Goal: Task Accomplishment & Management: Complete application form

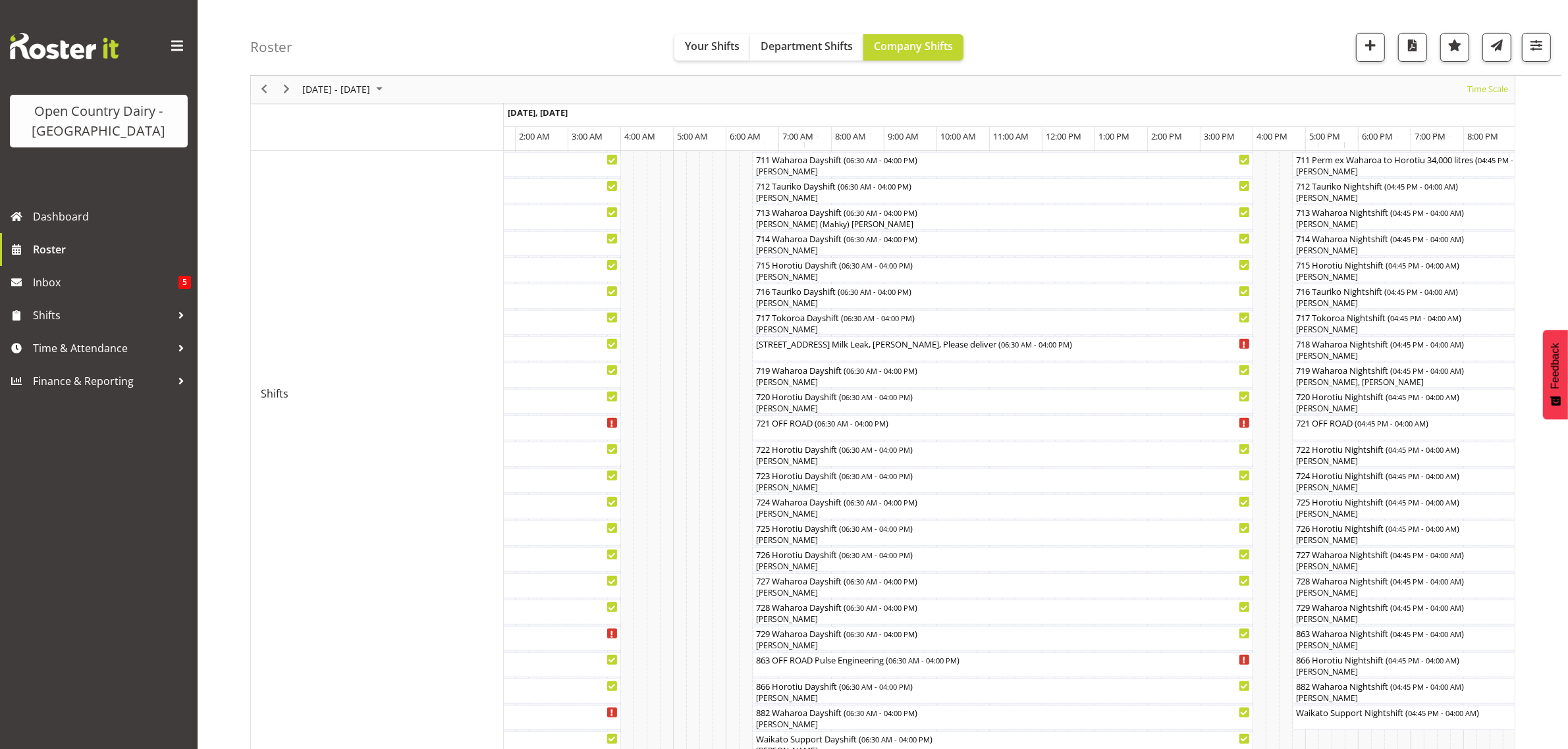
scroll to position [416, 0]
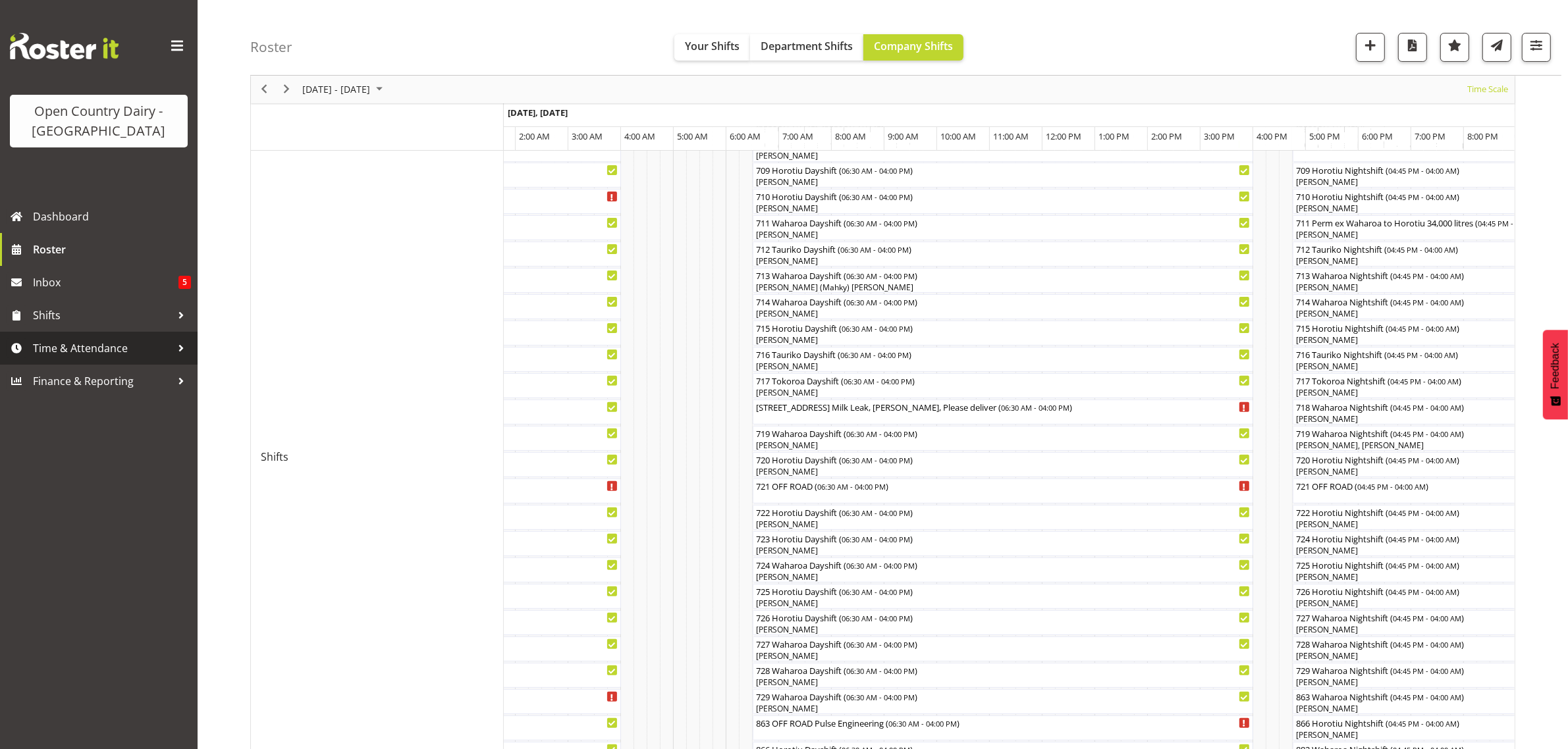
click at [62, 346] on span "Time & Attendance" at bounding box center [102, 348] width 138 height 20
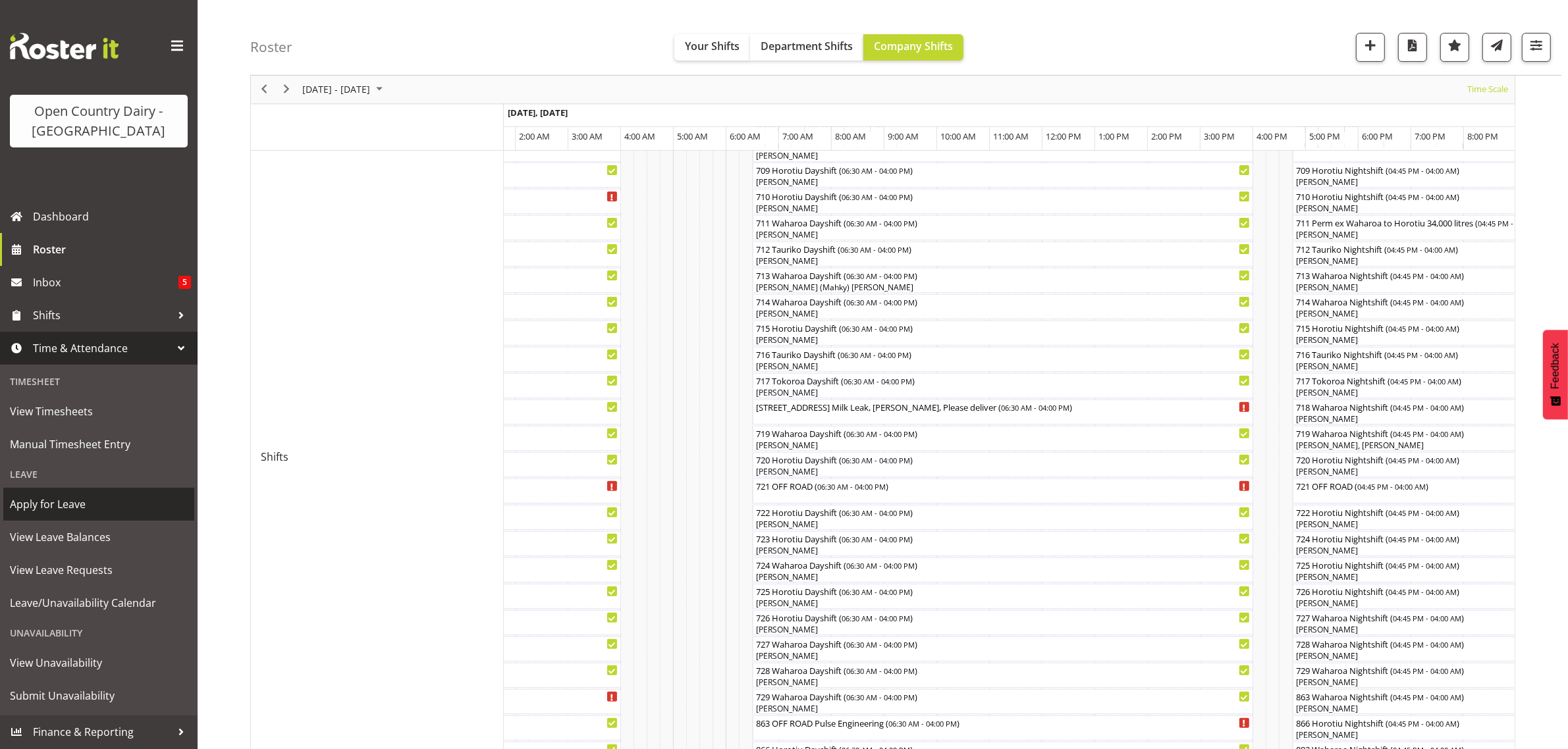
click at [42, 494] on span "Apply for Leave" at bounding box center [98, 504] width 178 height 20
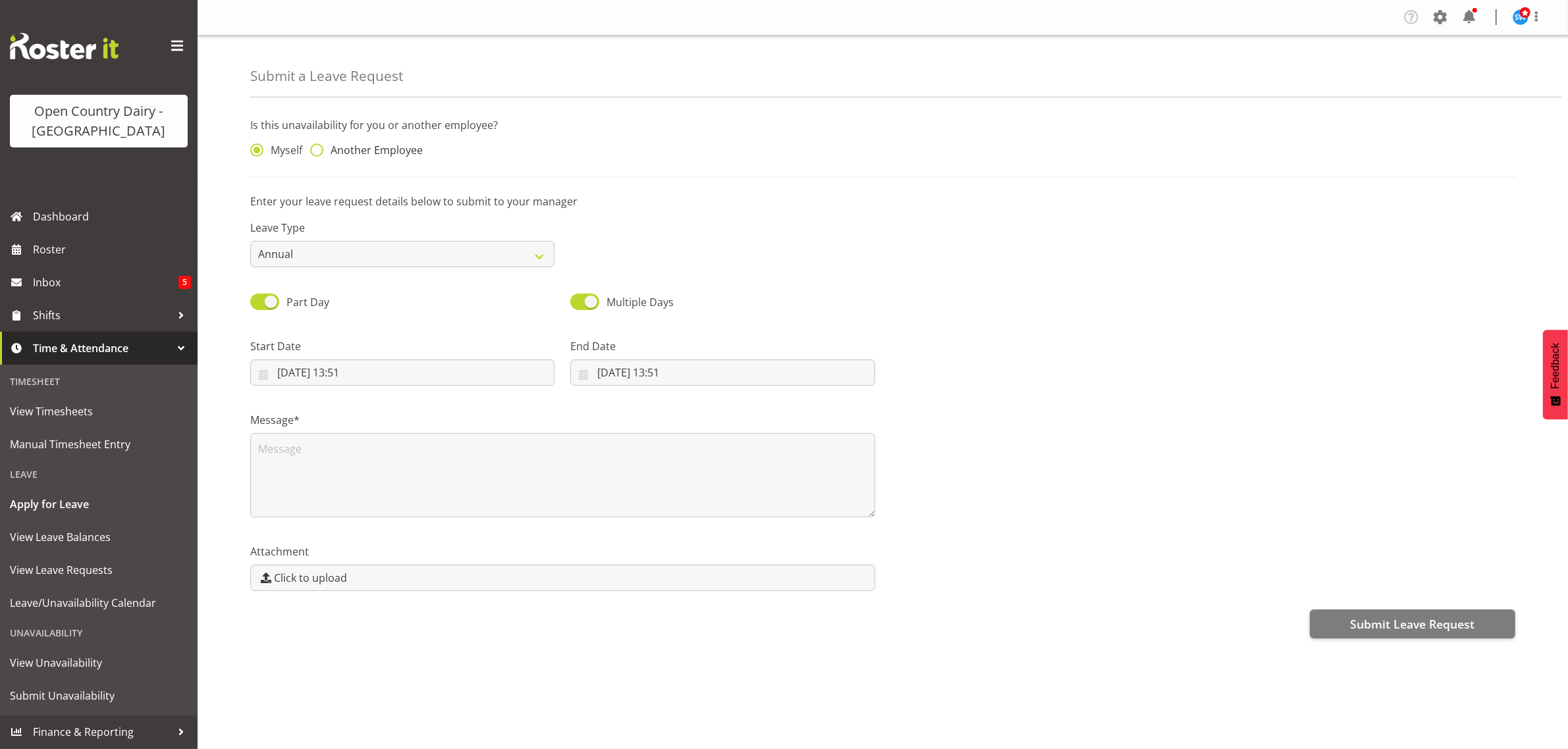
click at [316, 148] on span at bounding box center [316, 150] width 14 height 14
click at [316, 148] on input "Another Employee" at bounding box center [314, 150] width 8 height 8
radio input "true"
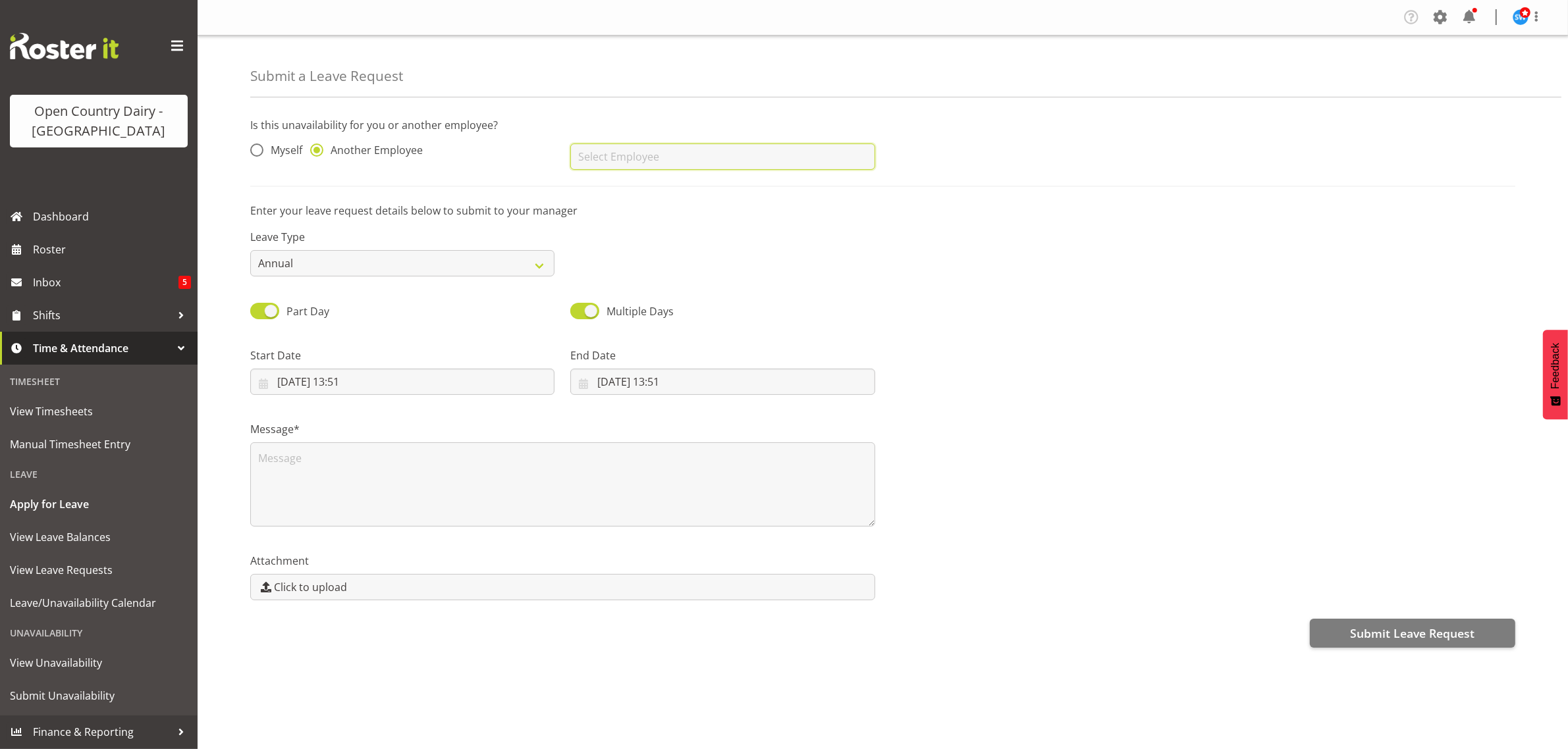
click at [622, 155] on input "text" at bounding box center [721, 156] width 304 height 26
click at [618, 219] on span "[PERSON_NAME]" at bounding box center [621, 214] width 82 height 14
type input "[PERSON_NAME]"
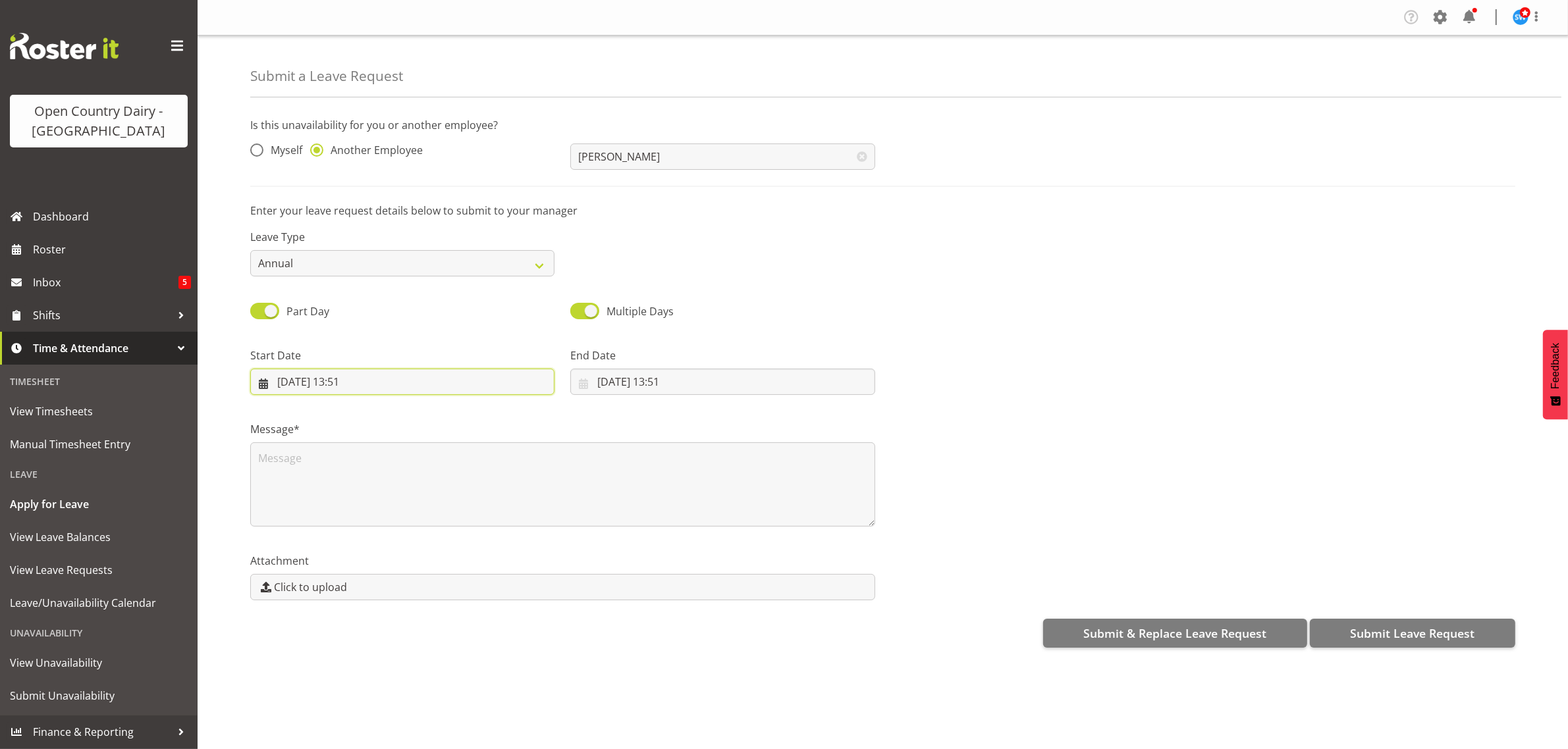
click at [355, 387] on input "20/08/2025, 13:51" at bounding box center [401, 381] width 304 height 26
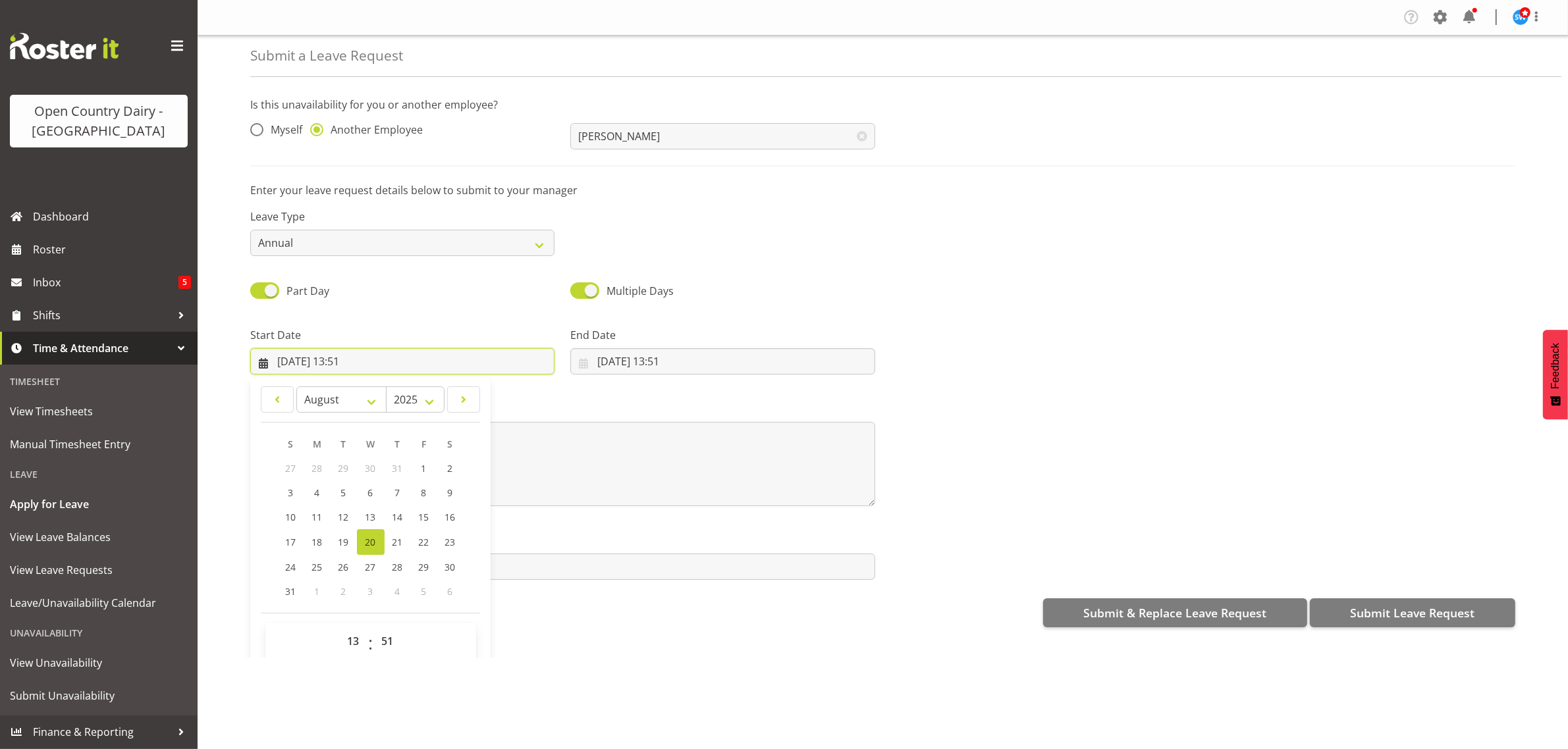
scroll to position [38, 0]
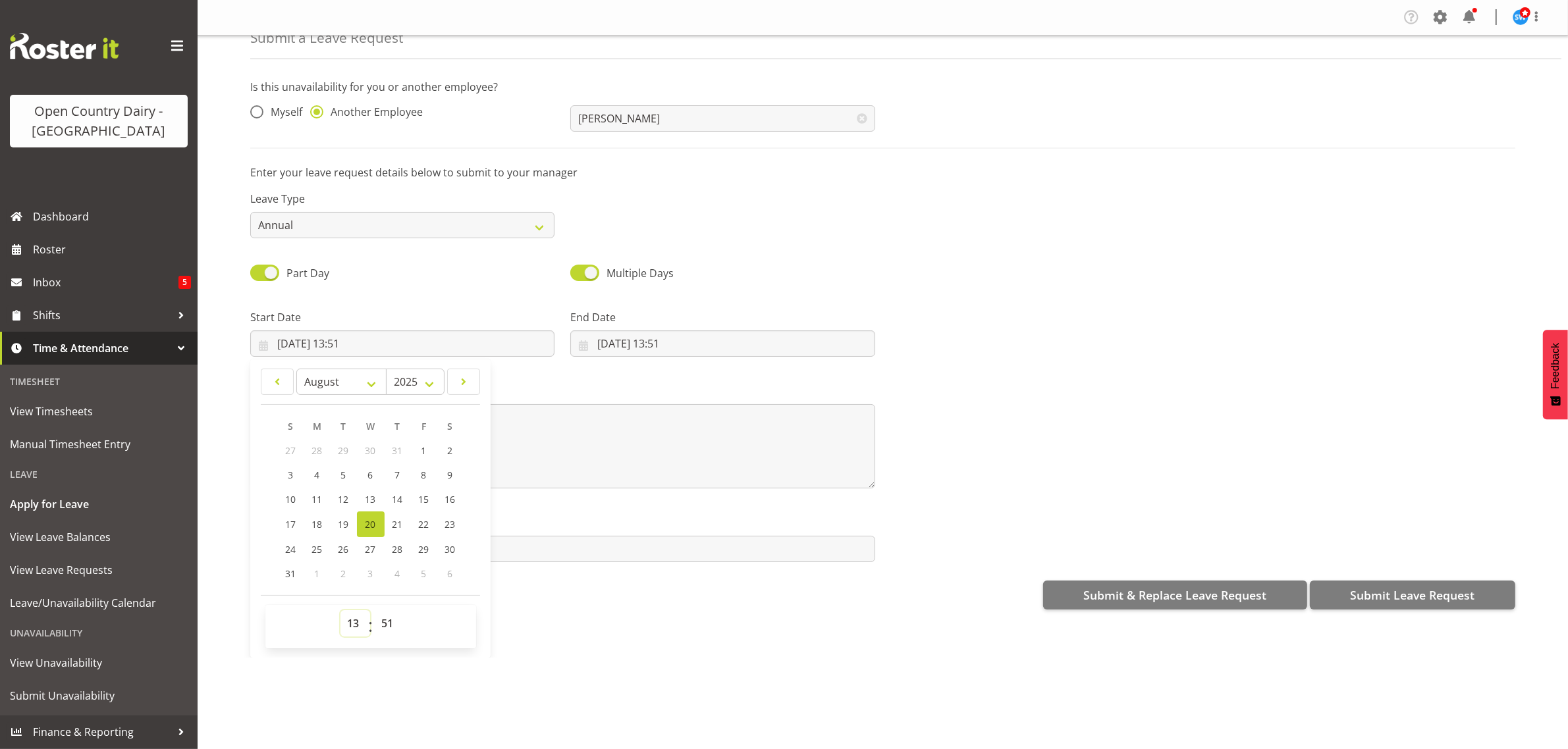
click at [355, 628] on select "00 01 02 03 04 05 06 07 08 09 10 11 12 13 14 15 16 17 18 19 20 21 22 23" at bounding box center [355, 623] width 30 height 26
select select "16"
click at [341, 611] on select "00 01 02 03 04 05 06 07 08 09 10 11 12 13 14 15 16 17 18 19 20 21 22 23" at bounding box center [355, 623] width 30 height 26
type input "20/08/2025, 16:51"
click at [394, 623] on select "00 01 02 03 04 05 06 07 08 09 10 11 12 13 14 15 16 17 18 19 20 21 22 23 24 25 2…" at bounding box center [389, 623] width 30 height 26
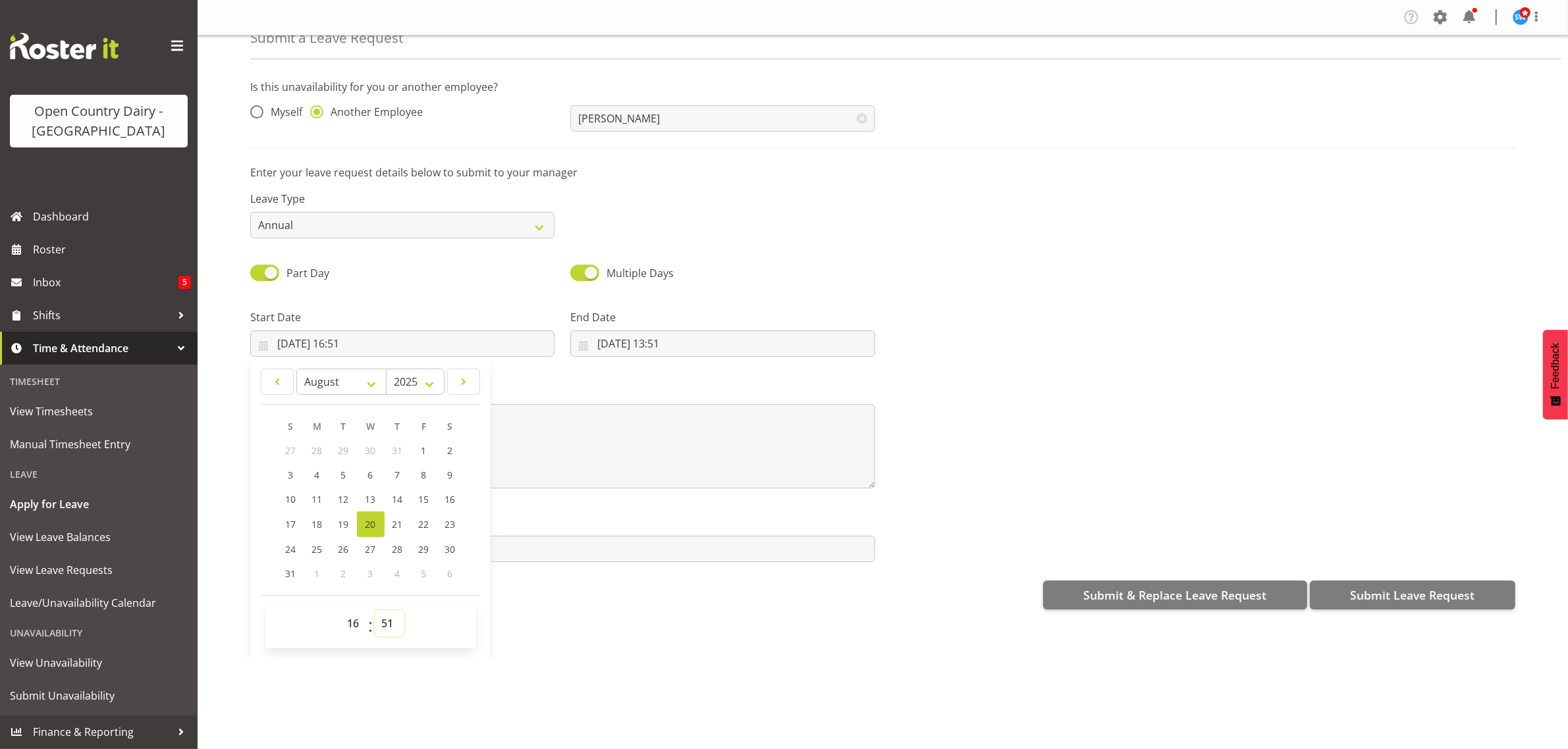
select select "45"
click at [374, 611] on select "00 01 02 03 04 05 06 07 08 09 10 11 12 13 14 15 16 17 18 19 20 21 22 23 24 25 2…" at bounding box center [389, 623] width 30 height 26
type input "20/08/2025, 16:45"
click at [639, 514] on div "Attachment Click to upload" at bounding box center [563, 534] width 640 height 74
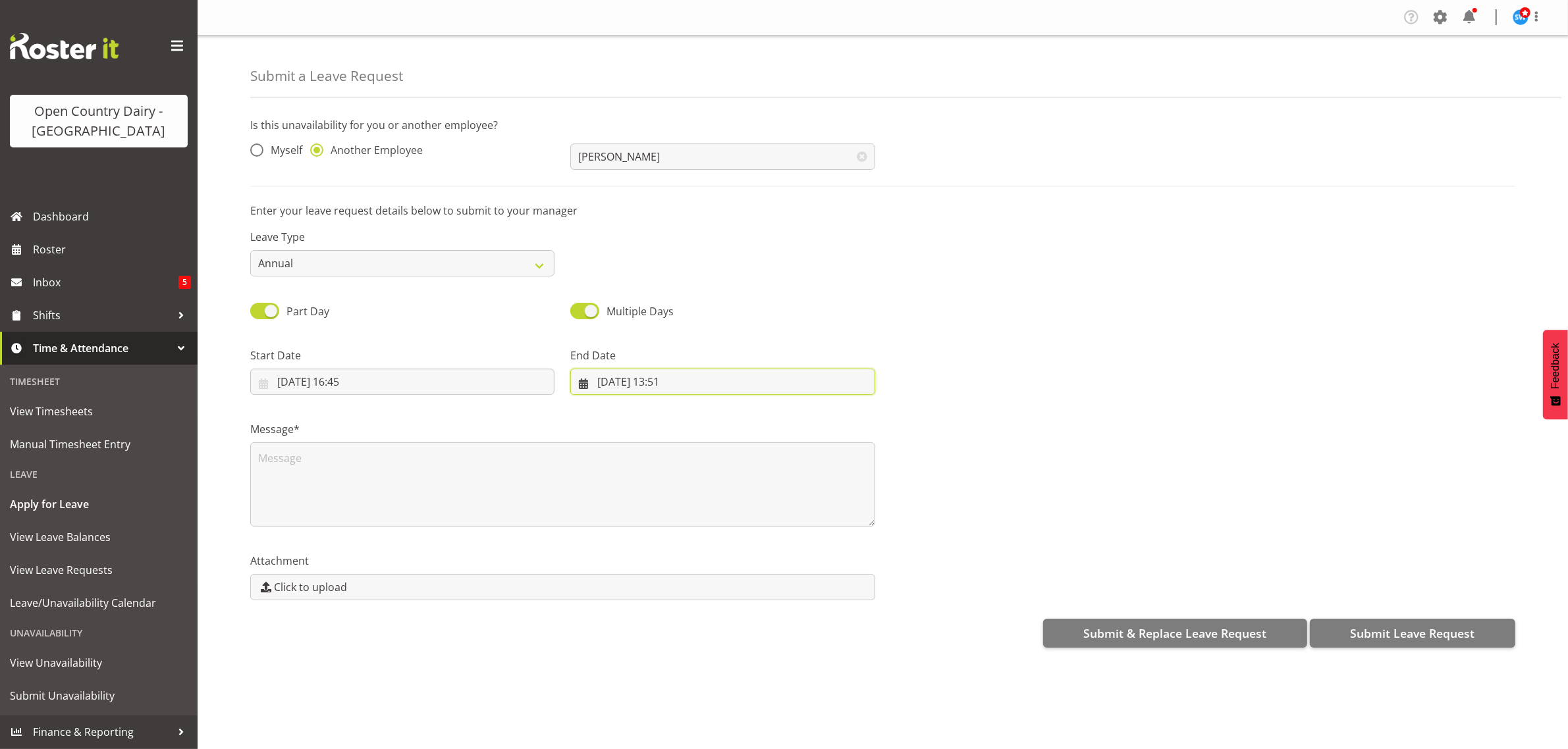
click at [622, 380] on input "20/08/2025, 13:51" at bounding box center [721, 381] width 304 height 26
click at [712, 563] on span "21" at bounding box center [718, 562] width 11 height 13
type input "21/08/2025, 13:51"
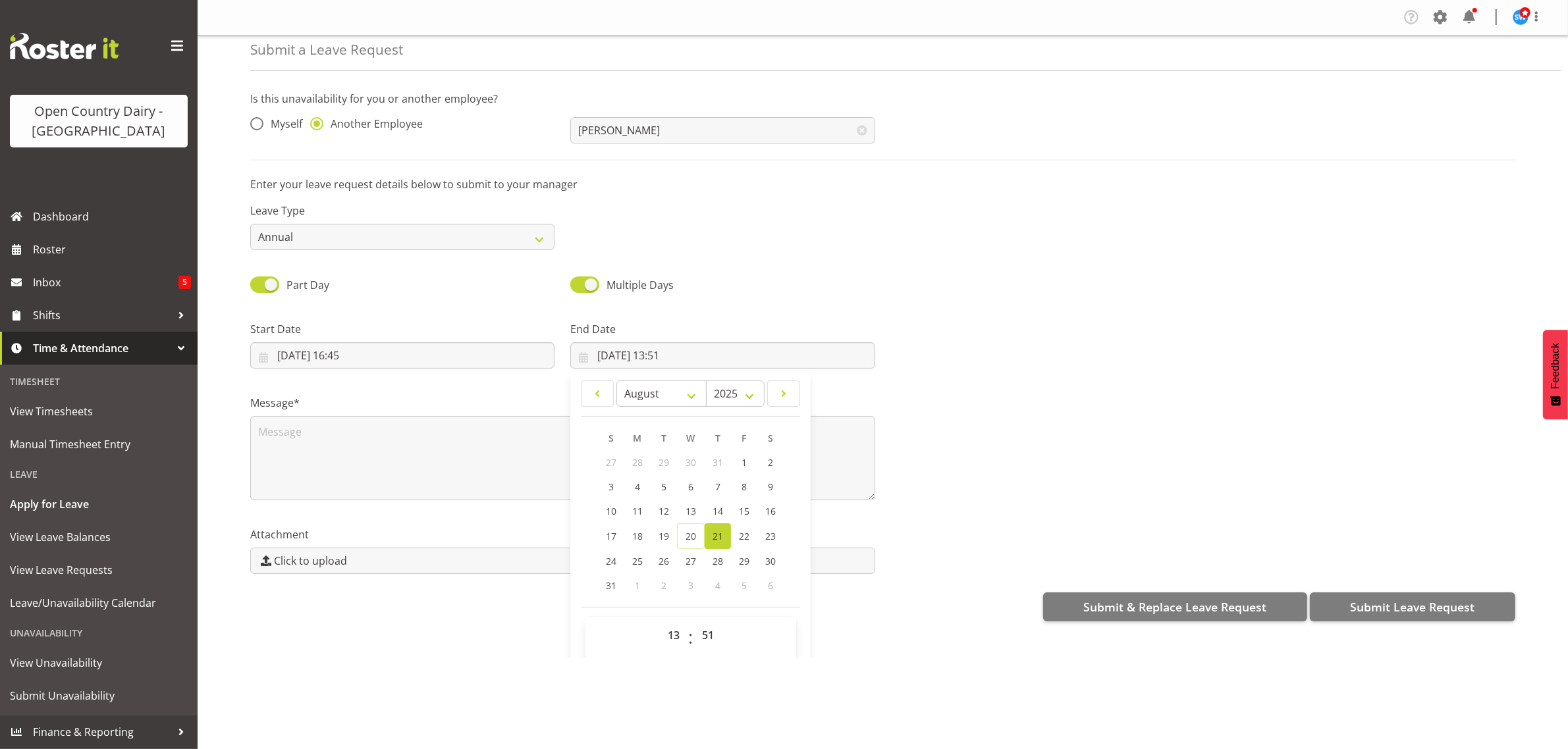
scroll to position [38, 0]
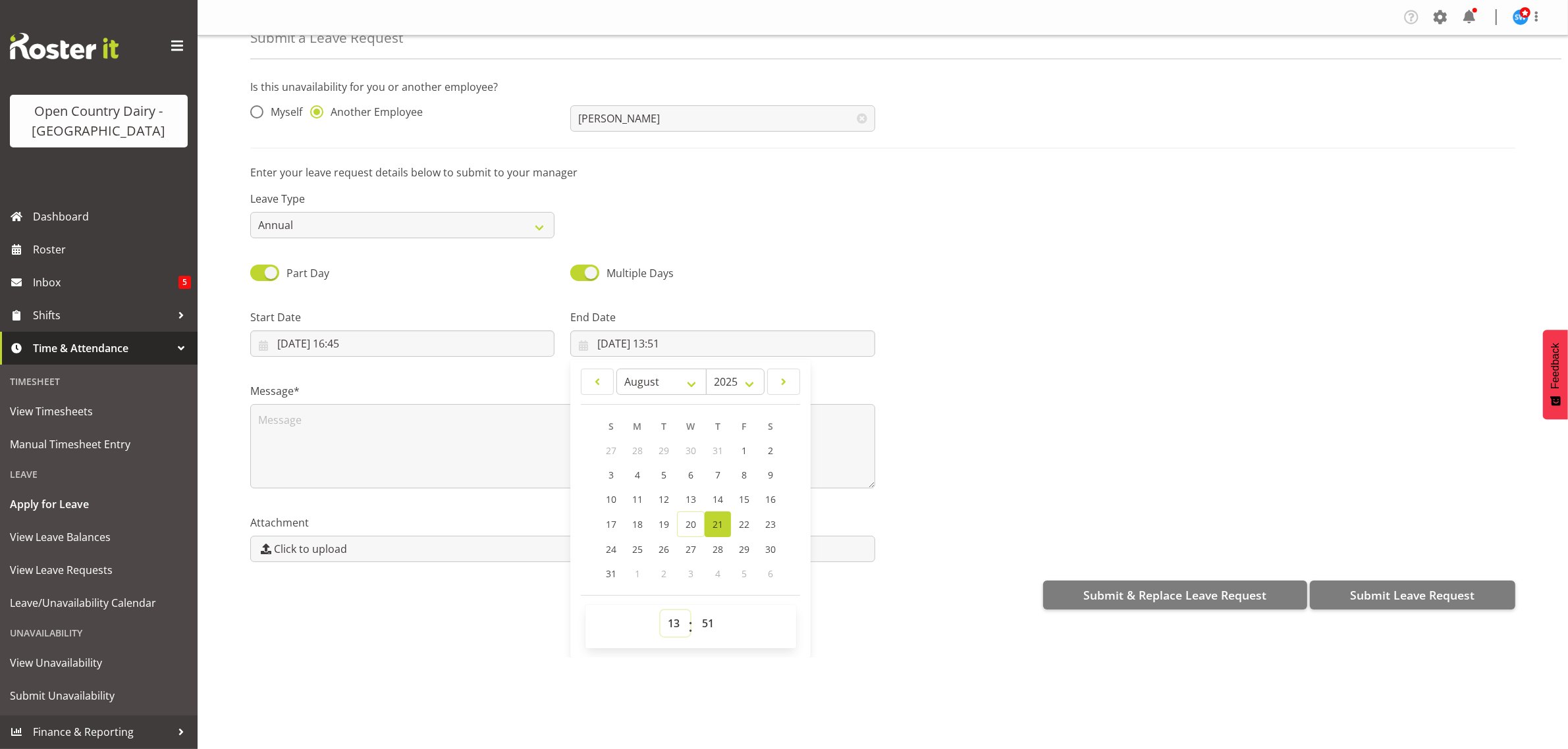
click at [674, 624] on select "00 01 02 03 04 05 06 07 08 09 10 11 12 13 14 15 16 17 18 19 20 21 22 23" at bounding box center [674, 623] width 30 height 26
select select "4"
click at [660, 611] on select "00 01 02 03 04 05 06 07 08 09 10 11 12 13 14 15 16 17 18 19 20 21 22 23" at bounding box center [674, 623] width 30 height 26
type input "21/08/2025, 04:51"
click at [705, 628] on select "00 01 02 03 04 05 06 07 08 09 10 11 12 13 14 15 16 17 18 19 20 21 22 23 24 25 2…" at bounding box center [709, 623] width 30 height 26
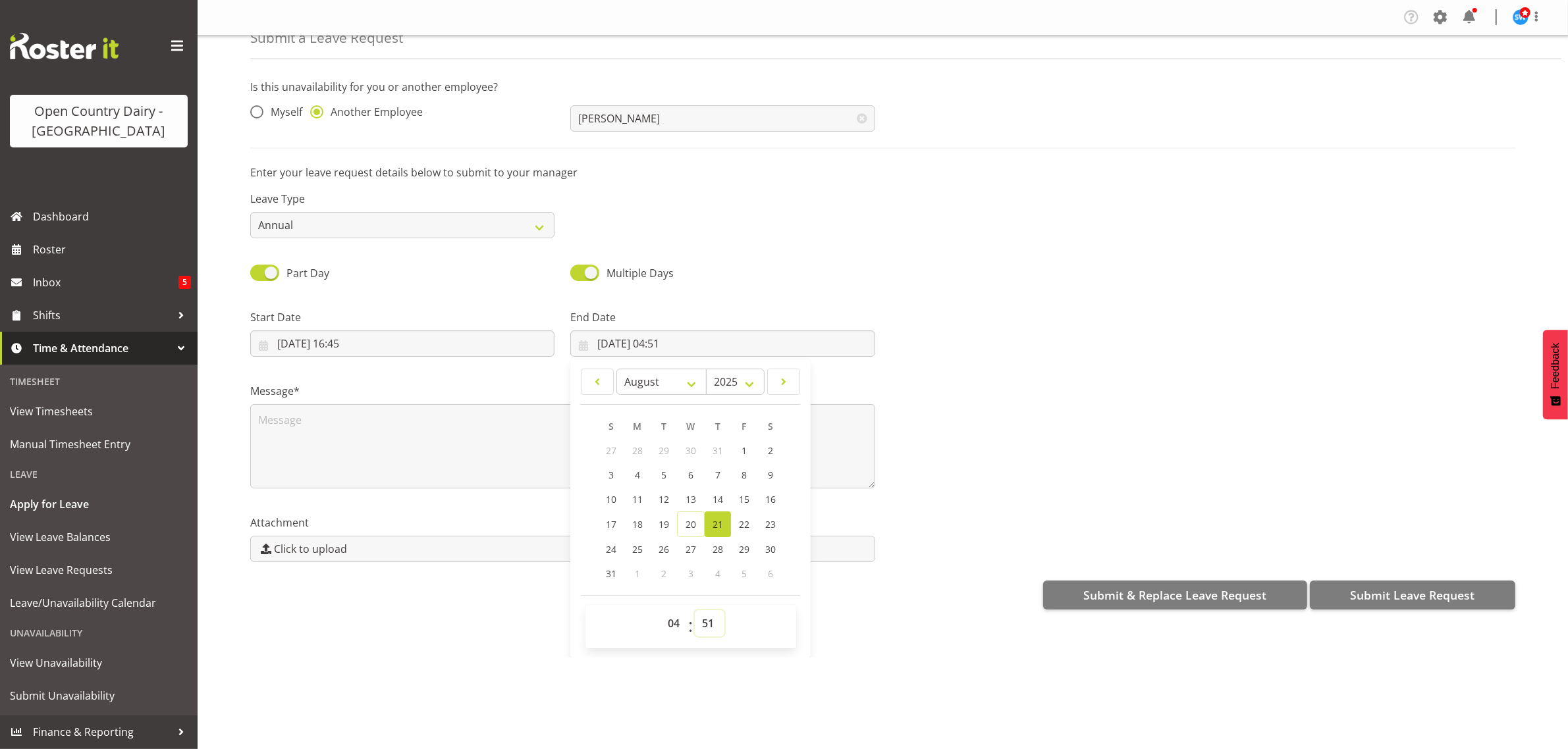
select select "0"
click at [694, 611] on select "00 01 02 03 04 05 06 07 08 09 10 11 12 13 14 15 16 17 18 19 20 21 22 23 24 25 2…" at bounding box center [709, 623] width 30 height 26
type input "21/08/2025, 04:00"
click at [830, 632] on div "Submit a Leave Request Is this unavailability for you or another employee? Myse…" at bounding box center [883, 346] width 1371 height 622
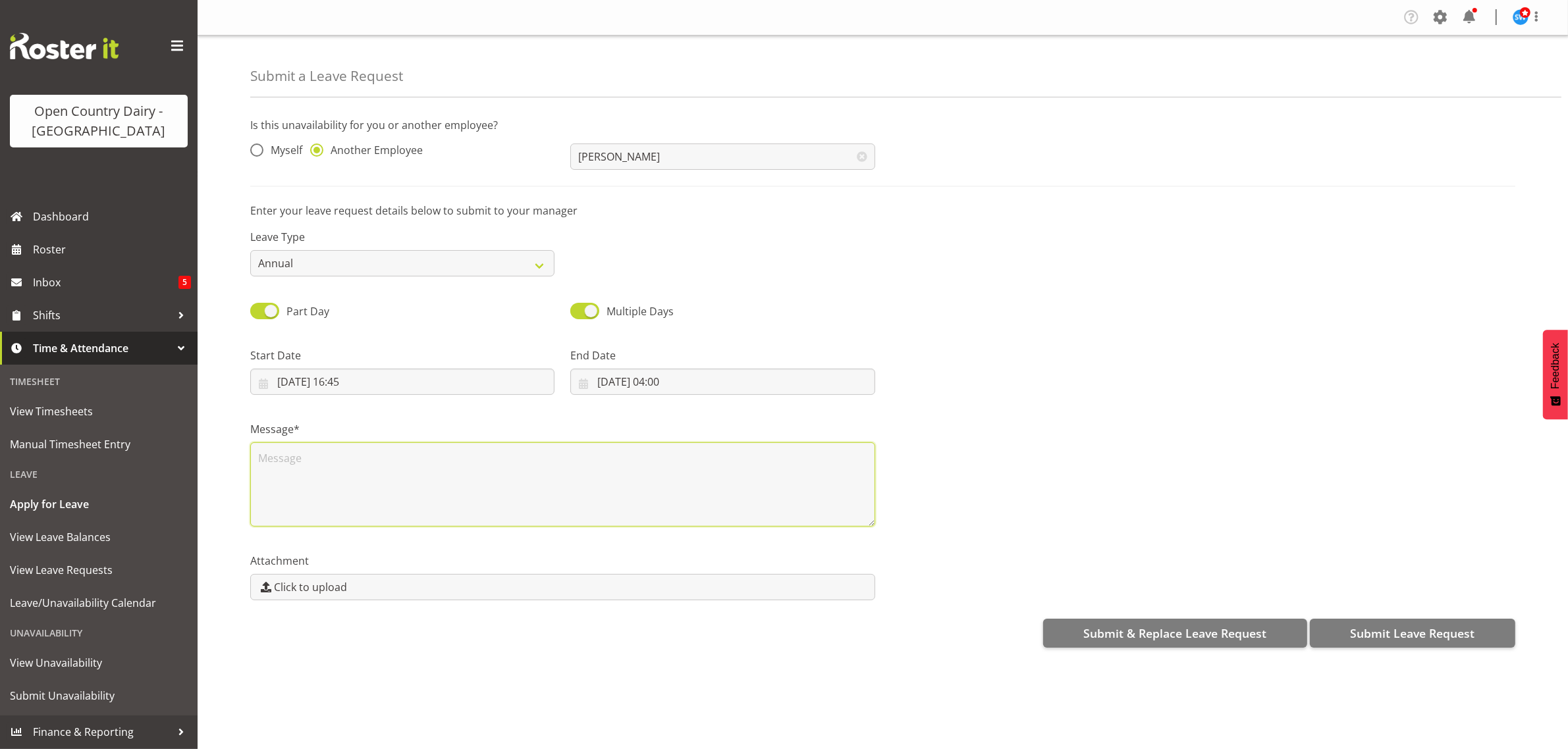
click at [264, 455] on textarea at bounding box center [562, 484] width 625 height 84
type textarea "Craig called in sick for his nightshift at 13h50"
click at [1382, 629] on span "Submit Leave Request" at bounding box center [1412, 633] width 124 height 17
